Goal: Information Seeking & Learning: Learn about a topic

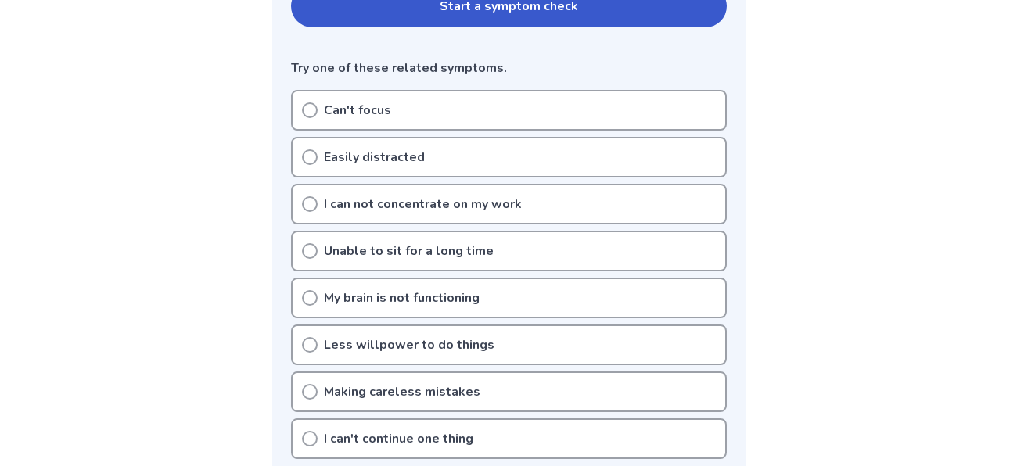
scroll to position [380, 0]
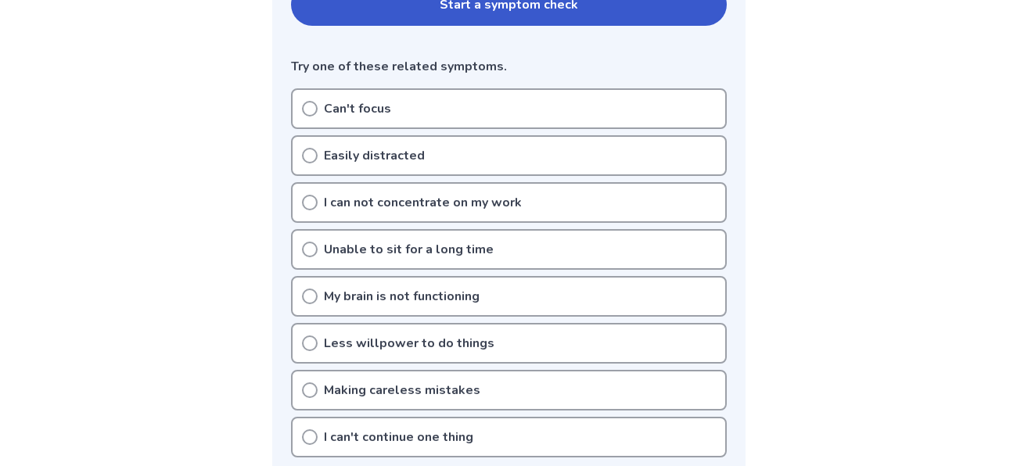
click at [411, 102] on div "Can't focus" at bounding box center [509, 108] width 436 height 41
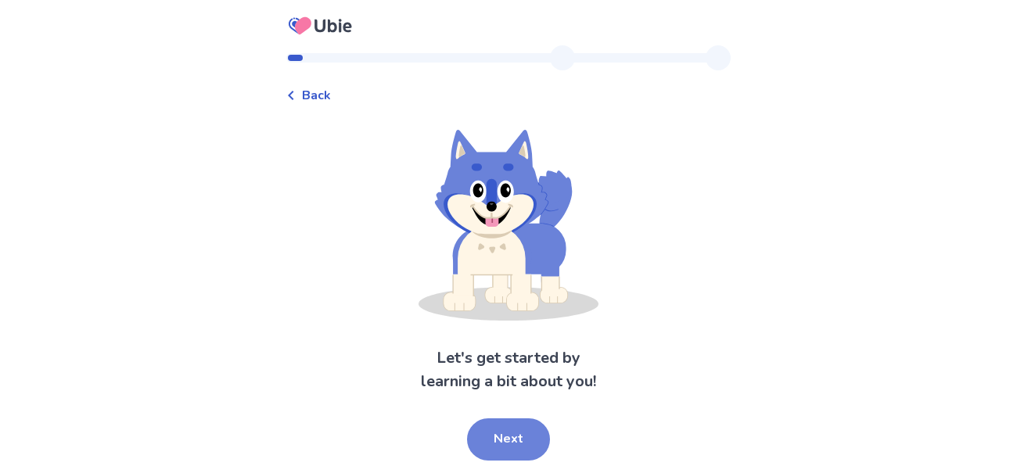
click at [516, 427] on button "Next" at bounding box center [508, 439] width 83 height 42
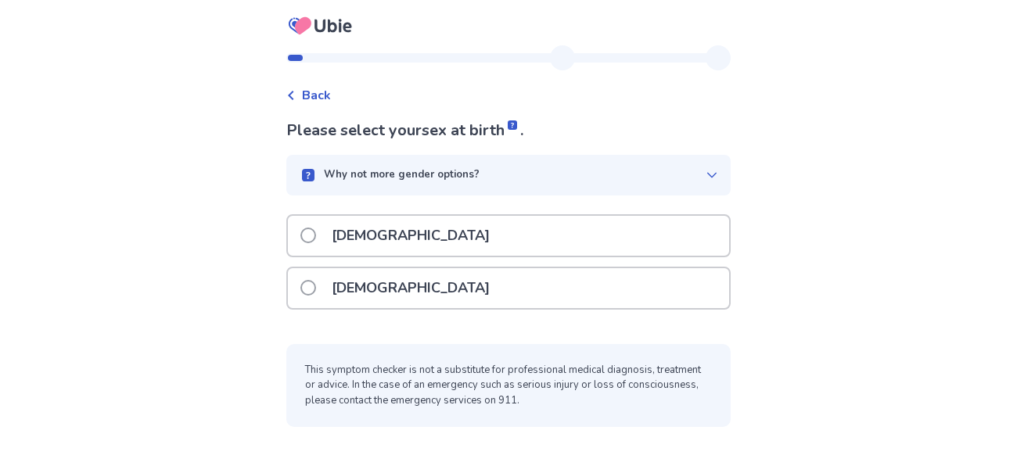
click at [379, 293] on p "[DEMOGRAPHIC_DATA]" at bounding box center [410, 288] width 177 height 40
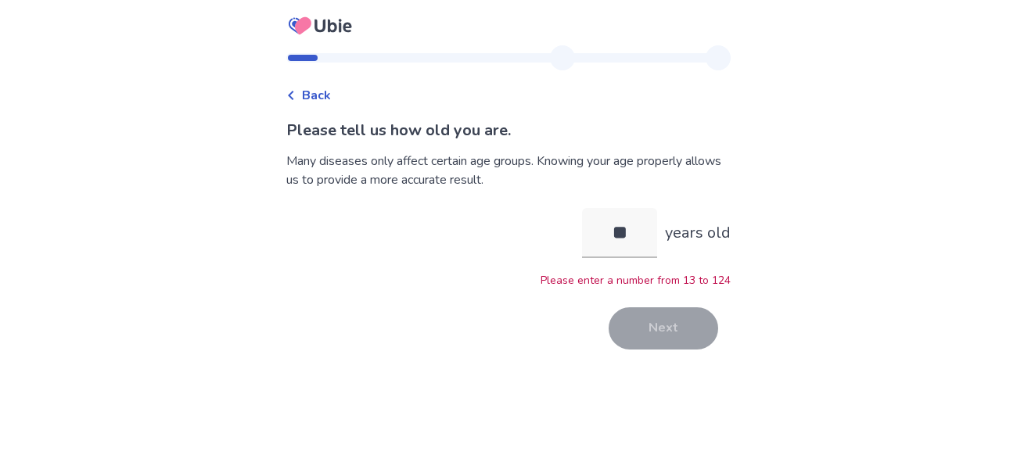
type input "*"
type input "**"
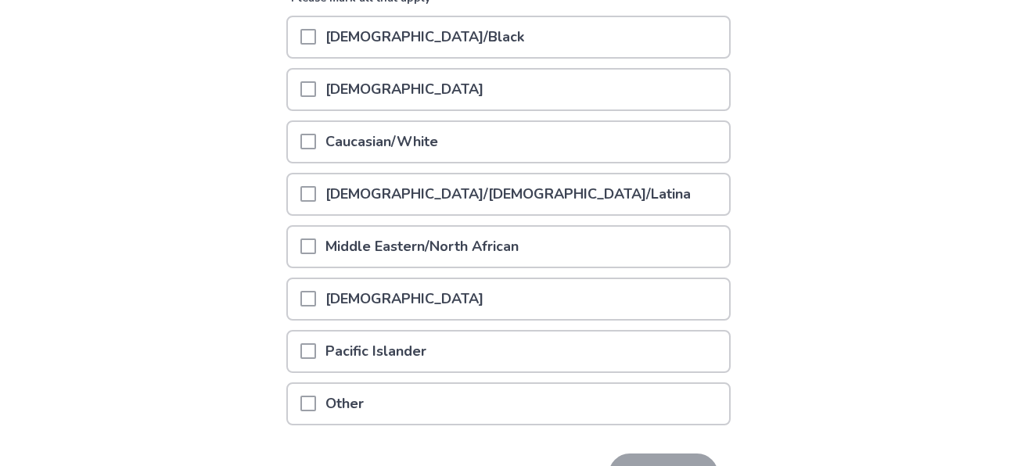
scroll to position [224, 0]
click at [311, 404] on span at bounding box center [308, 405] width 16 height 16
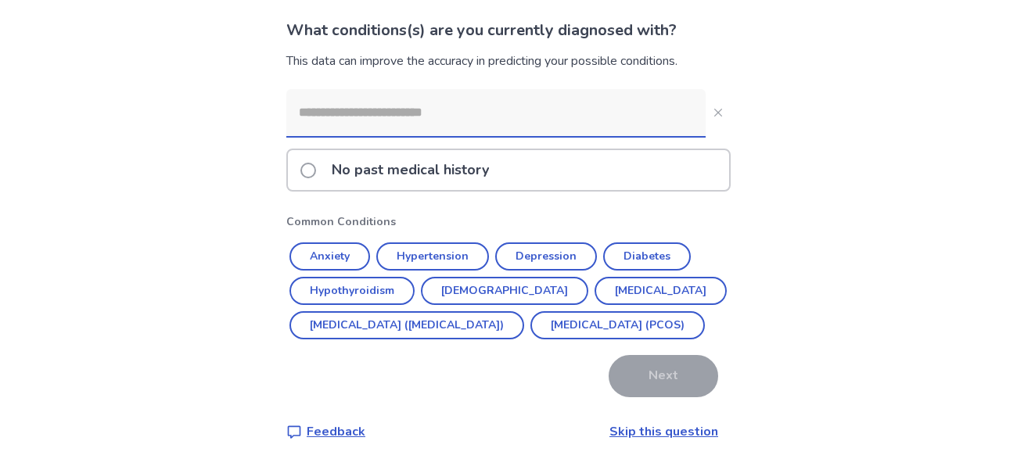
scroll to position [134, 0]
click at [316, 163] on span at bounding box center [308, 171] width 16 height 16
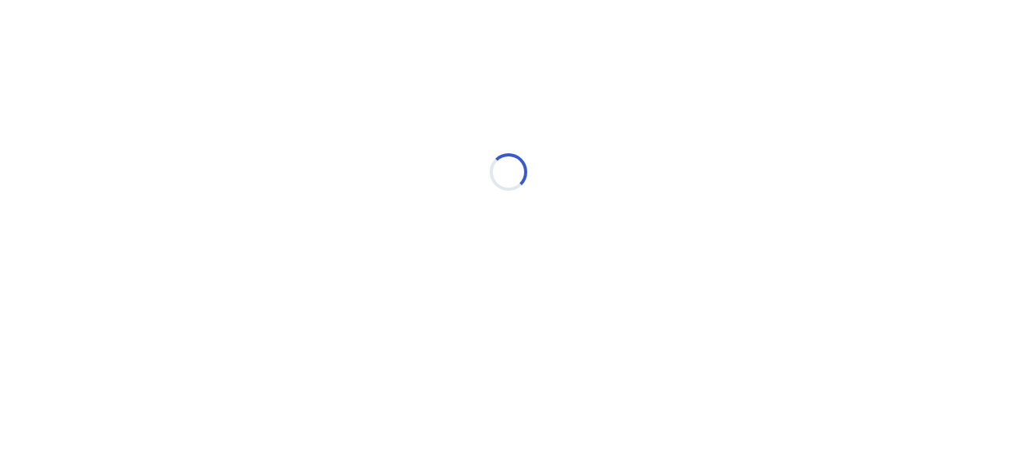
scroll to position [0, 0]
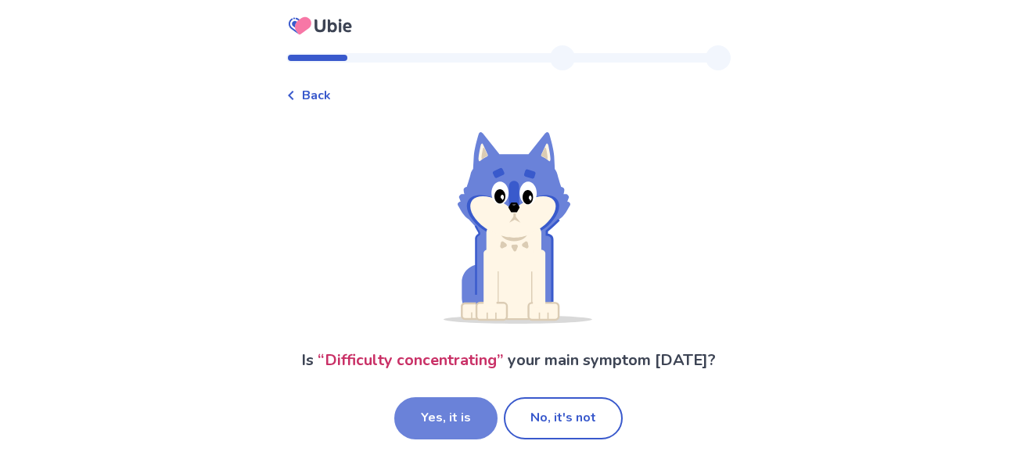
click at [431, 421] on button "Yes, it is" at bounding box center [445, 418] width 103 height 42
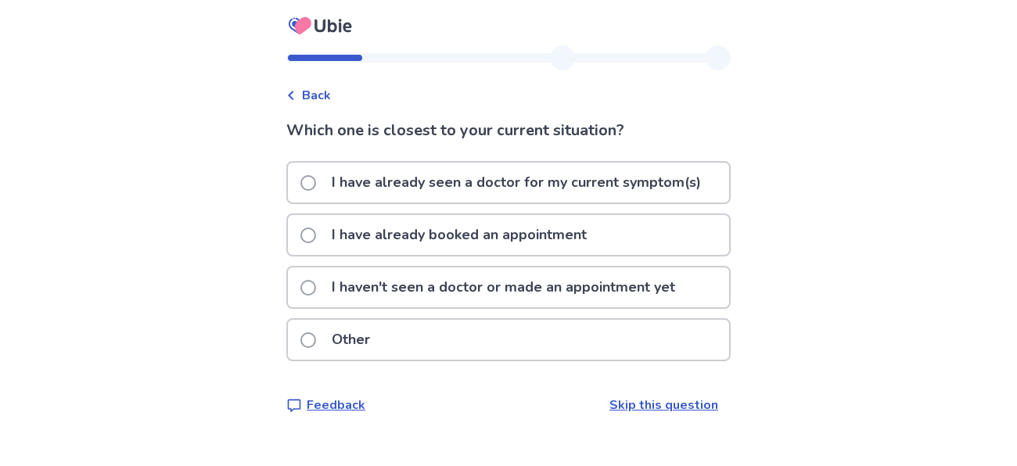
click at [316, 339] on span at bounding box center [308, 340] width 16 height 16
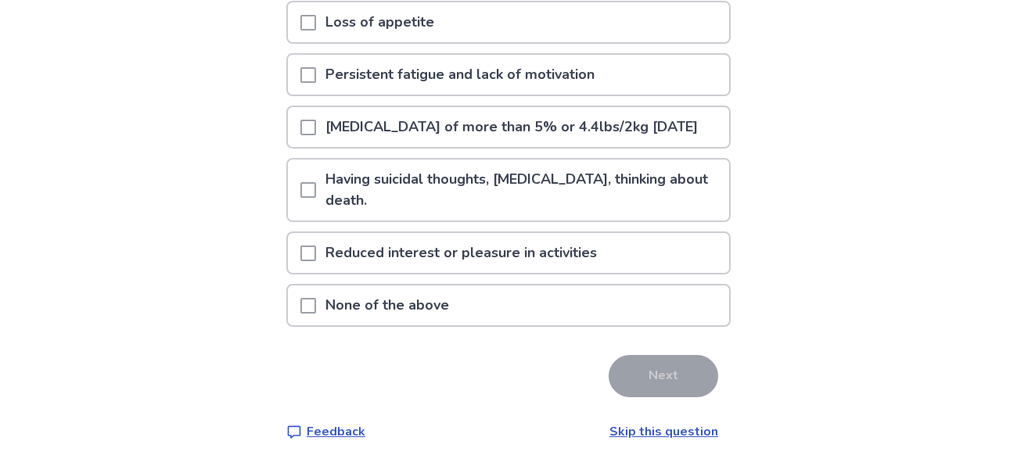
scroll to position [334, 0]
click at [316, 303] on span at bounding box center [308, 306] width 16 height 16
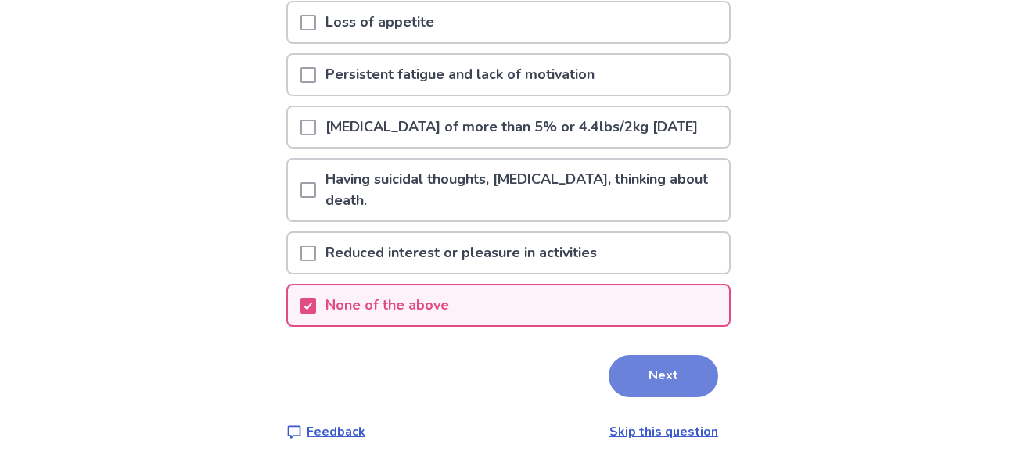
click at [658, 379] on button "Next" at bounding box center [662, 376] width 109 height 42
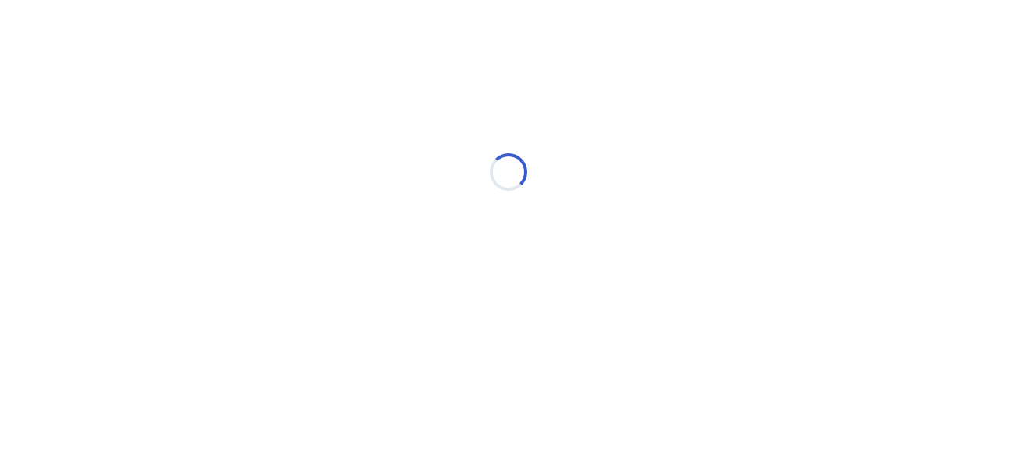
select select "*"
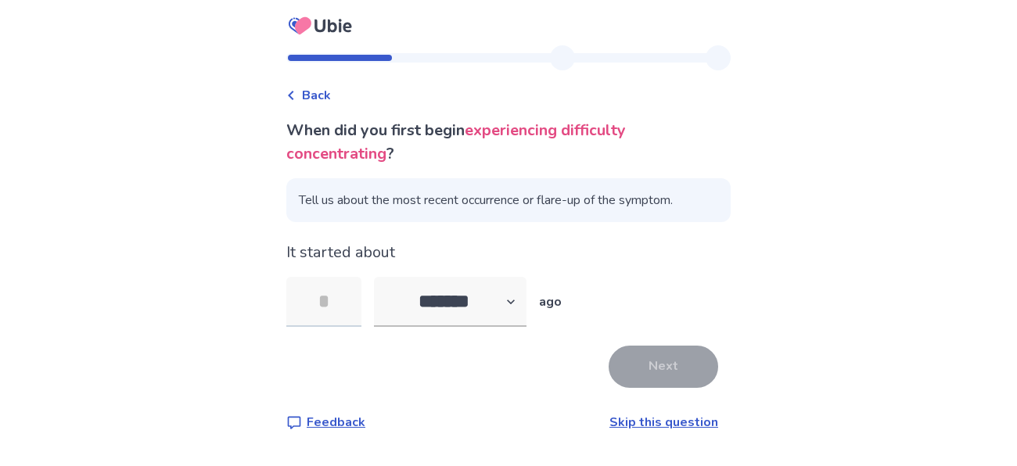
type input "*"
click at [646, 372] on button "Next" at bounding box center [662, 367] width 109 height 42
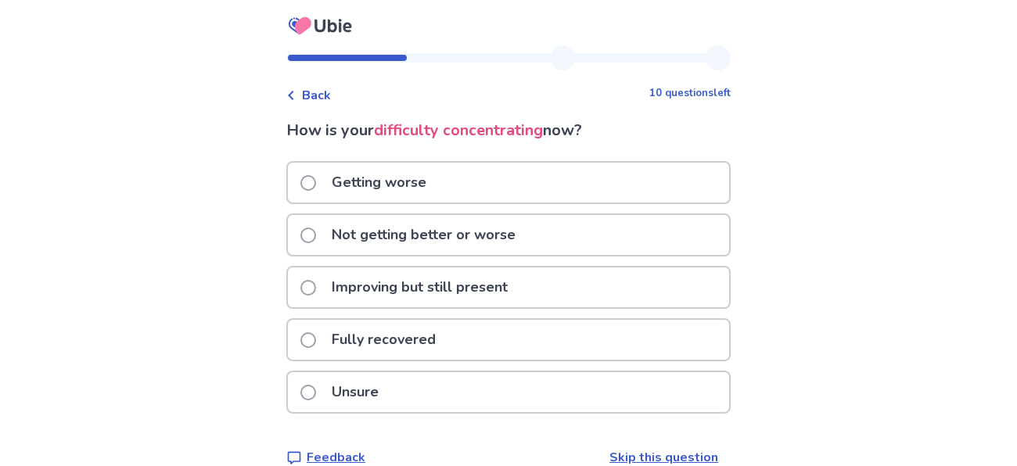
click at [312, 385] on span at bounding box center [308, 393] width 16 height 16
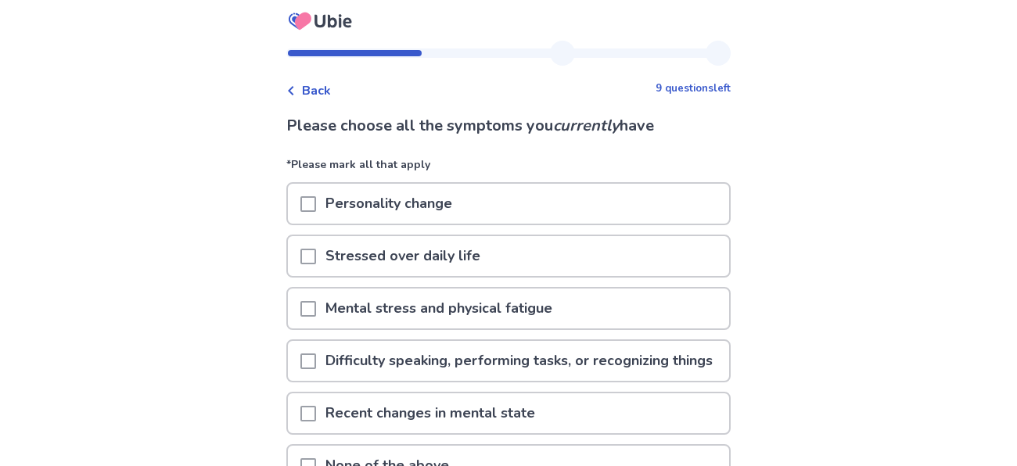
scroll to position [185, 0]
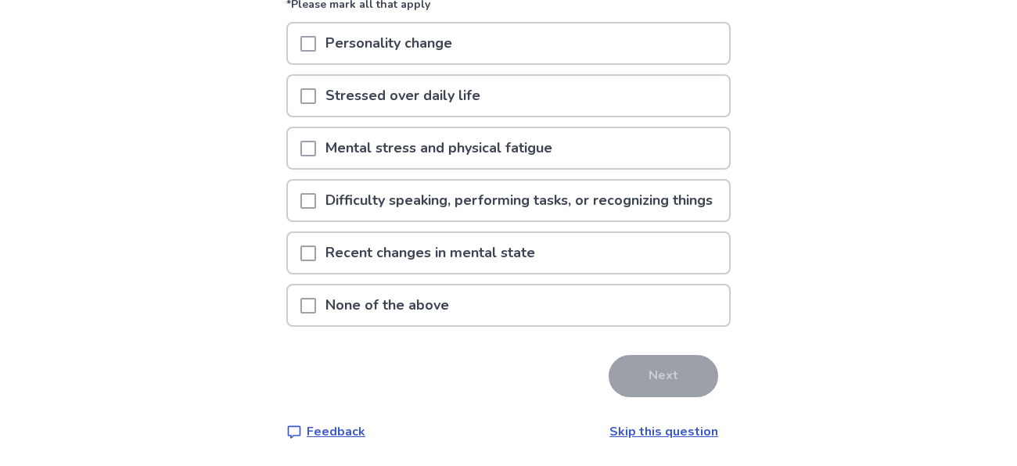
click at [316, 299] on span at bounding box center [308, 306] width 16 height 16
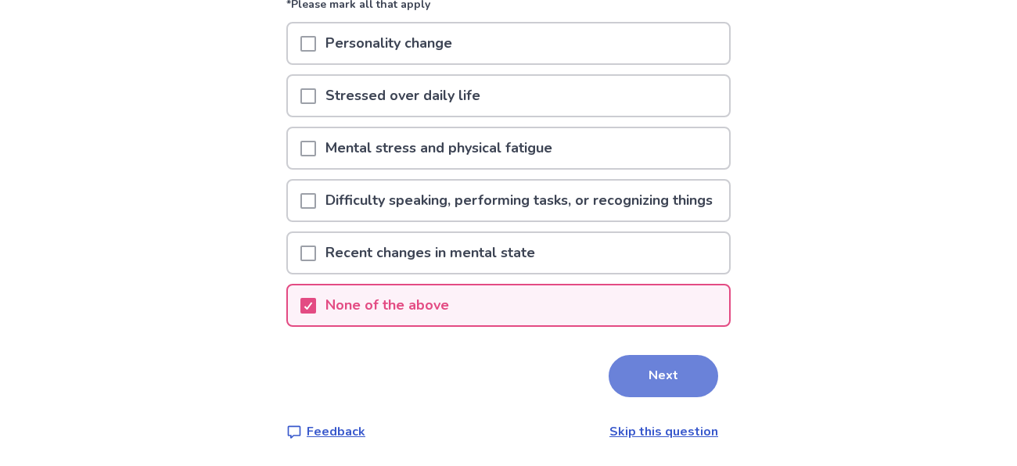
click at [679, 372] on button "Next" at bounding box center [662, 376] width 109 height 42
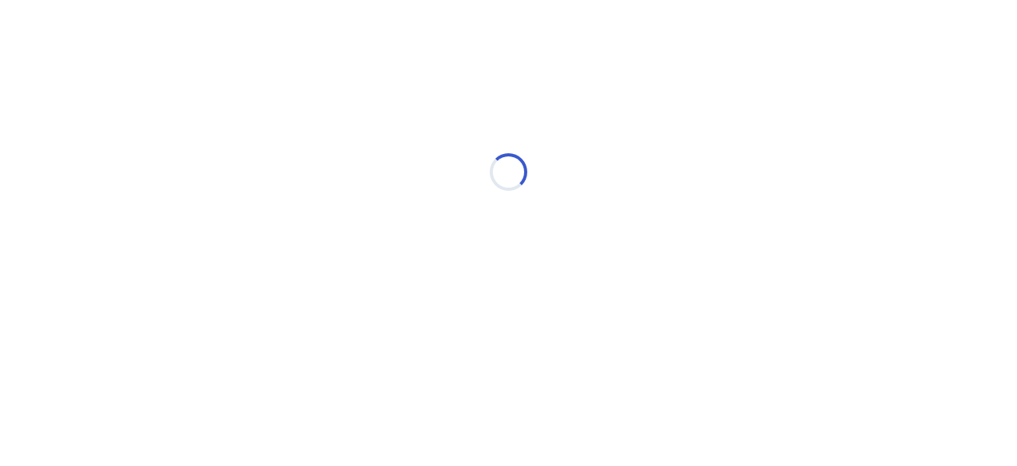
scroll to position [0, 0]
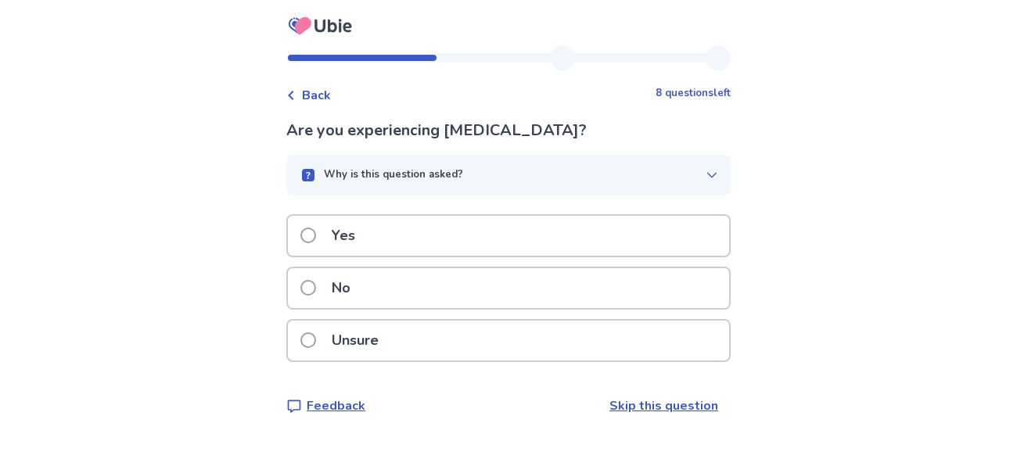
click at [315, 339] on span at bounding box center [308, 340] width 16 height 16
